Goal: Task Accomplishment & Management: Manage account settings

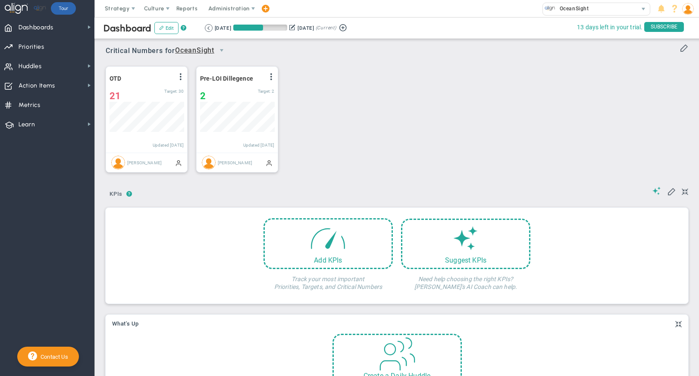
scroll to position [30, 74]
click at [229, 9] on span "Administration" at bounding box center [228, 8] width 41 height 6
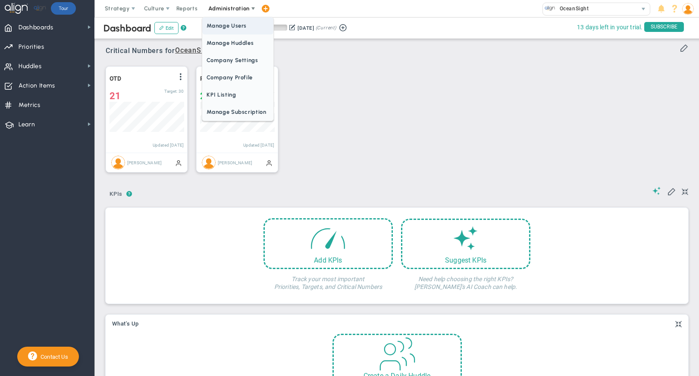
click at [232, 30] on span "Manage Users" at bounding box center [237, 25] width 71 height 17
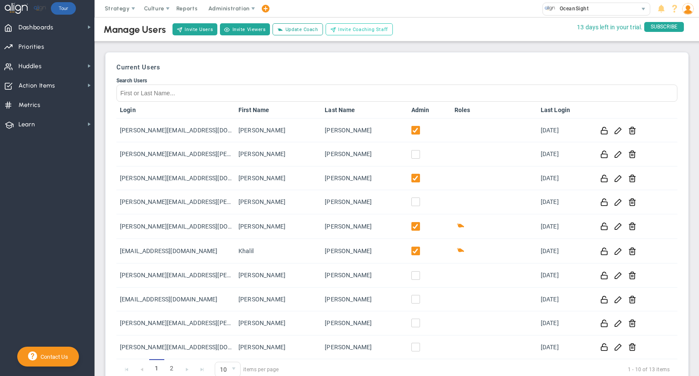
click at [352, 31] on span "Invite Coaching Staff" at bounding box center [363, 29] width 50 height 7
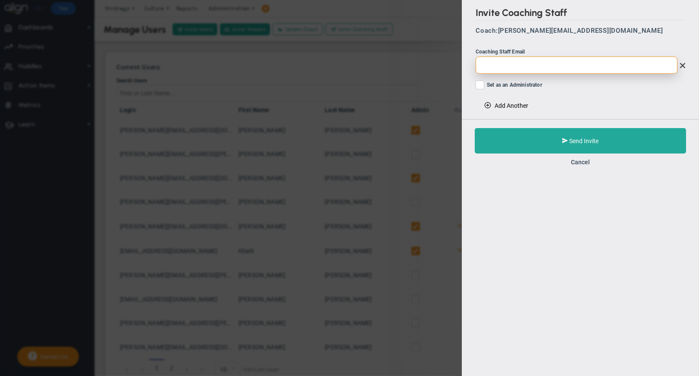
click at [501, 69] on input "email" at bounding box center [577, 64] width 202 height 17
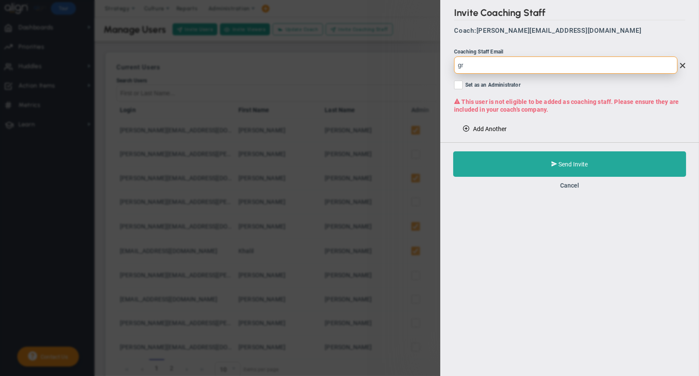
type input "g"
type input "[PERSON_NAME][EMAIL_ADDRESS][DOMAIN_NAME]"
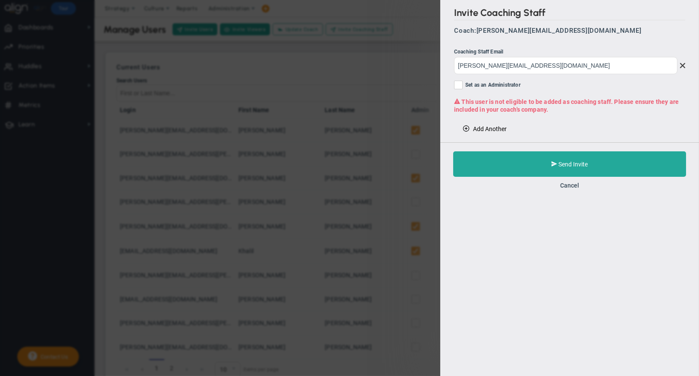
click at [498, 83] on span "Set as an Administrator" at bounding box center [492, 86] width 55 height 10
click at [462, 83] on input "Set as an Administrator" at bounding box center [459, 86] width 6 height 9
checkbox input "true"
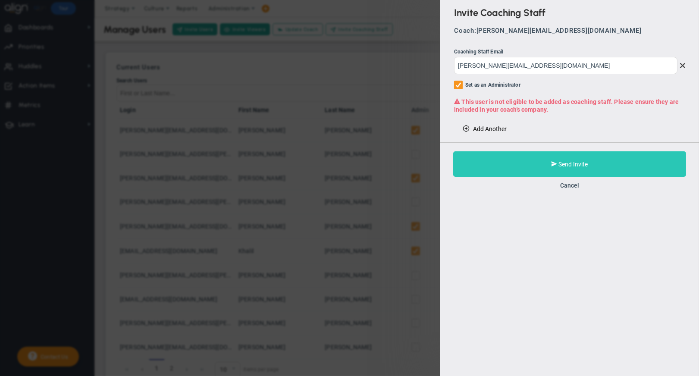
click at [512, 160] on button "Send Invite" at bounding box center [569, 163] width 233 height 25
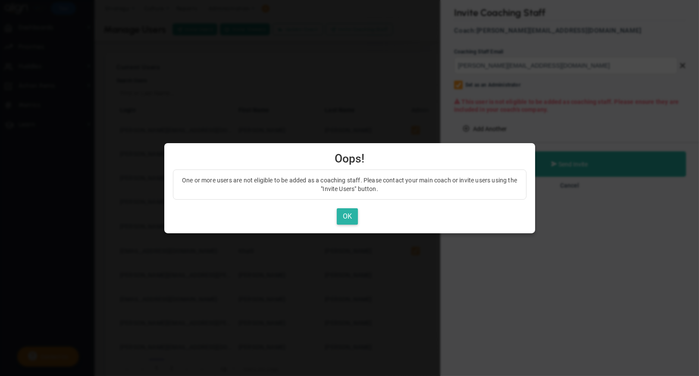
click at [346, 215] on button "OK" at bounding box center [347, 216] width 21 height 17
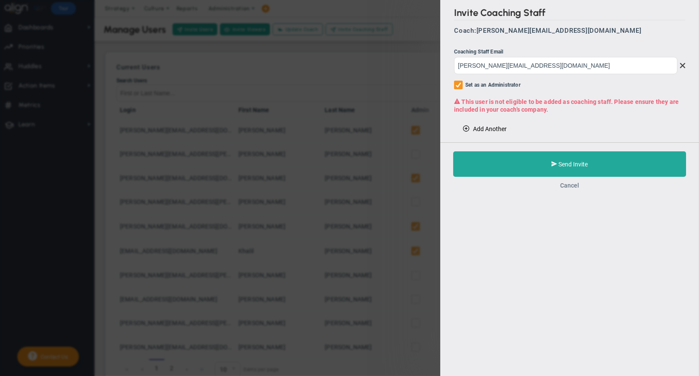
click at [574, 183] on button "Cancel" at bounding box center [569, 185] width 19 height 7
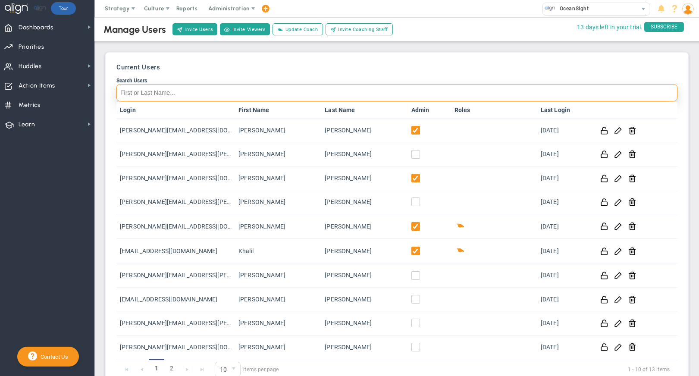
click at [188, 95] on input "Search Users" at bounding box center [396, 92] width 561 height 17
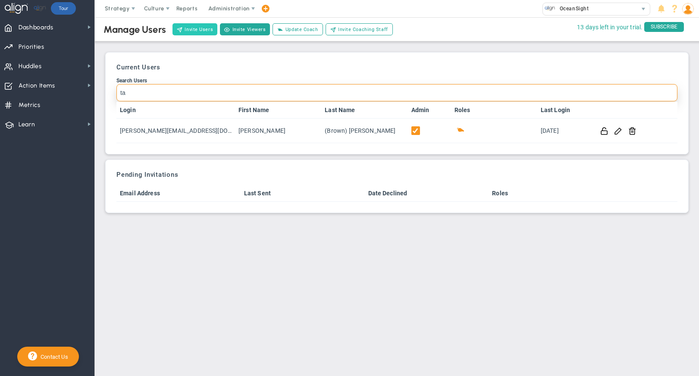
type input "ta"
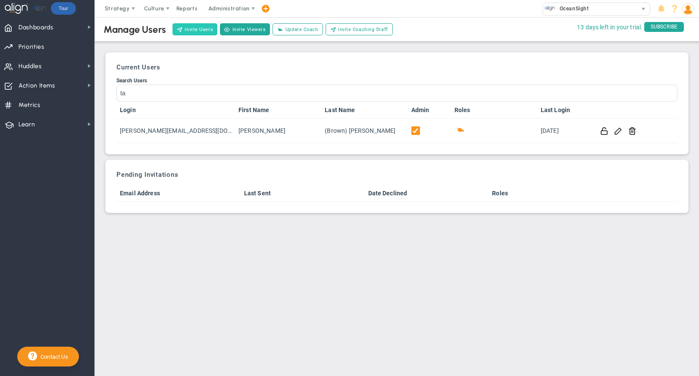
click at [207, 34] on button "Invite Users" at bounding box center [194, 29] width 45 height 12
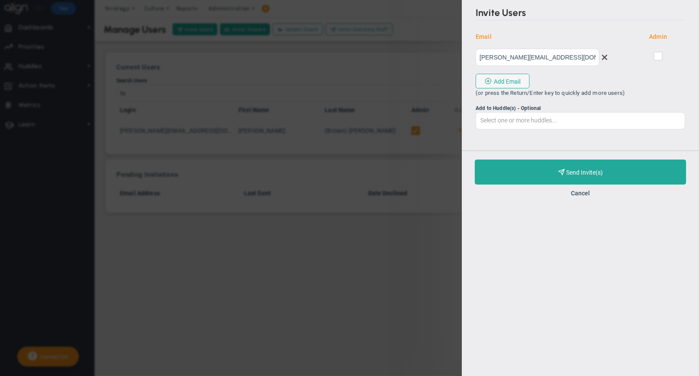
type input "[PERSON_NAME][EMAIL_ADDRESS][DOMAIN_NAME]"
click at [658, 57] on input "checkbox" at bounding box center [659, 57] width 6 height 9
checkbox input "true"
click at [516, 80] on button "Add Email" at bounding box center [503, 81] width 54 height 15
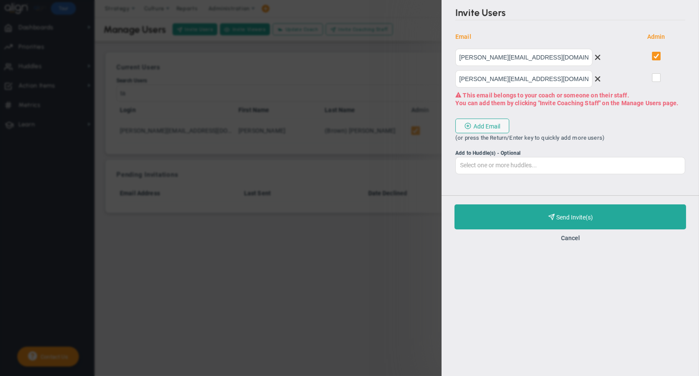
type input "[PERSON_NAME][EMAIL_ADDRESS][DOMAIN_NAME]"
click at [656, 77] on input "checkbox" at bounding box center [657, 79] width 6 height 9
checkbox input "true"
click at [600, 81] on span at bounding box center [596, 79] width 8 height 8
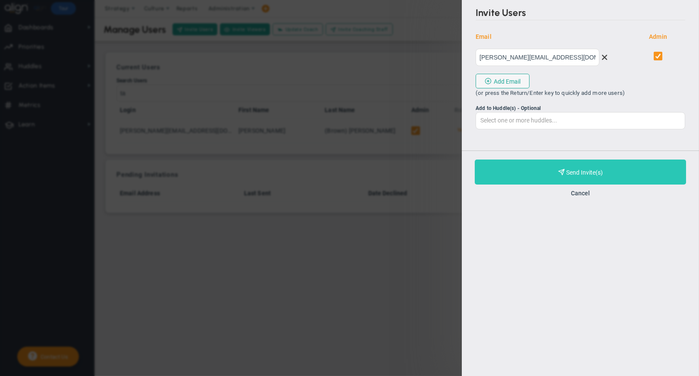
click at [578, 177] on button "Purchase and Send Invite(s) Validating Invite..." at bounding box center [580, 172] width 211 height 25
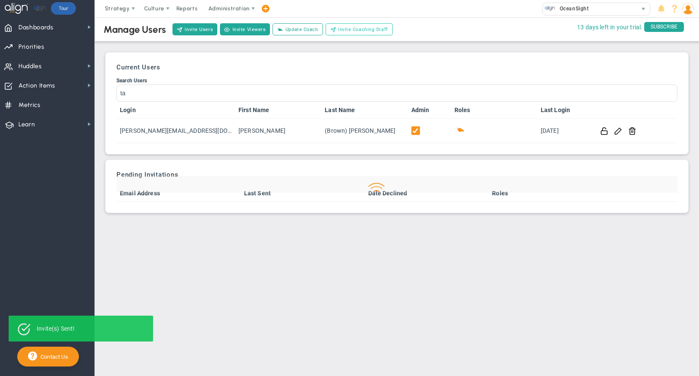
click at [377, 32] on span "Invite Coaching Staff" at bounding box center [363, 29] width 50 height 7
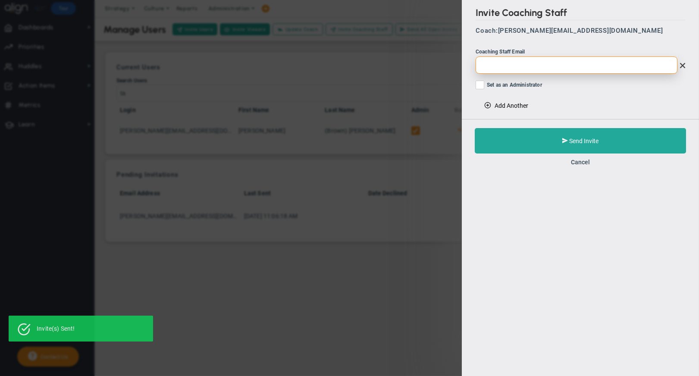
click at [532, 65] on input "email" at bounding box center [577, 64] width 202 height 17
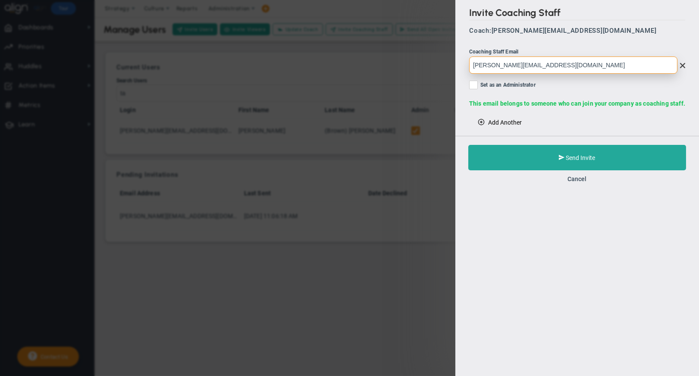
type input "[PERSON_NAME][EMAIL_ADDRESS][DOMAIN_NAME]"
click at [517, 87] on span "Set as an Administrator" at bounding box center [507, 86] width 55 height 10
click at [477, 87] on input "Set as an Administrator" at bounding box center [474, 86] width 6 height 9
checkbox input "true"
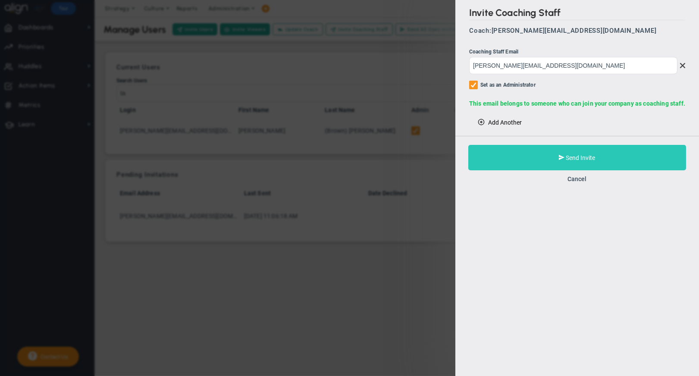
click at [518, 158] on button "Send Invite" at bounding box center [577, 157] width 218 height 25
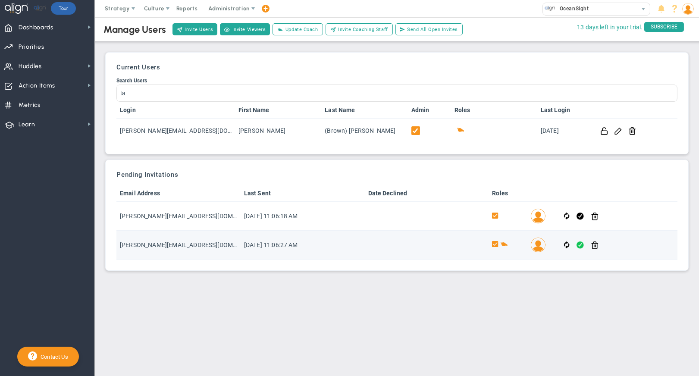
click at [580, 241] on span at bounding box center [579, 245] width 7 height 10
